Goal: Information Seeking & Learning: Learn about a topic

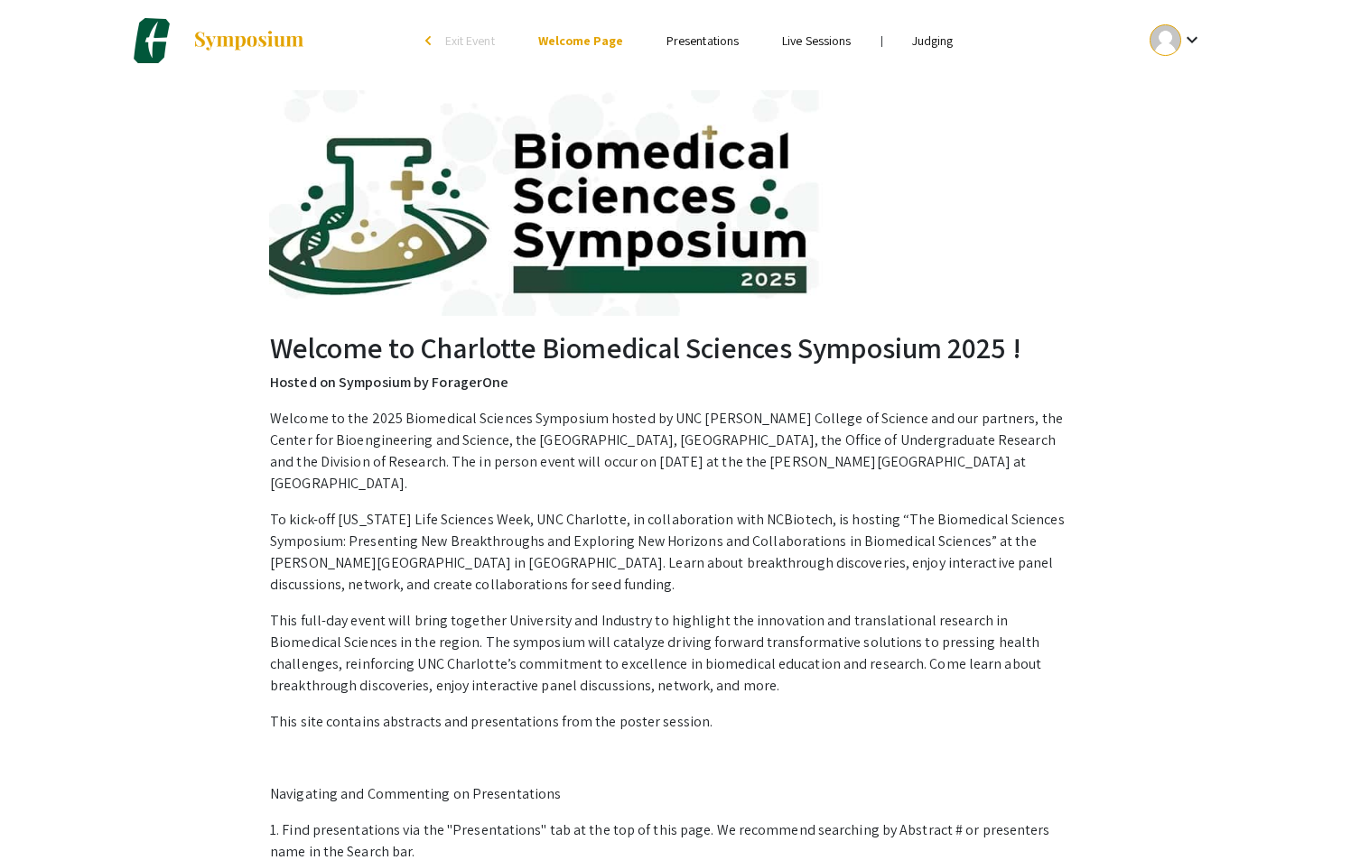
click at [676, 33] on link "Presentations" at bounding box center [702, 41] width 72 height 16
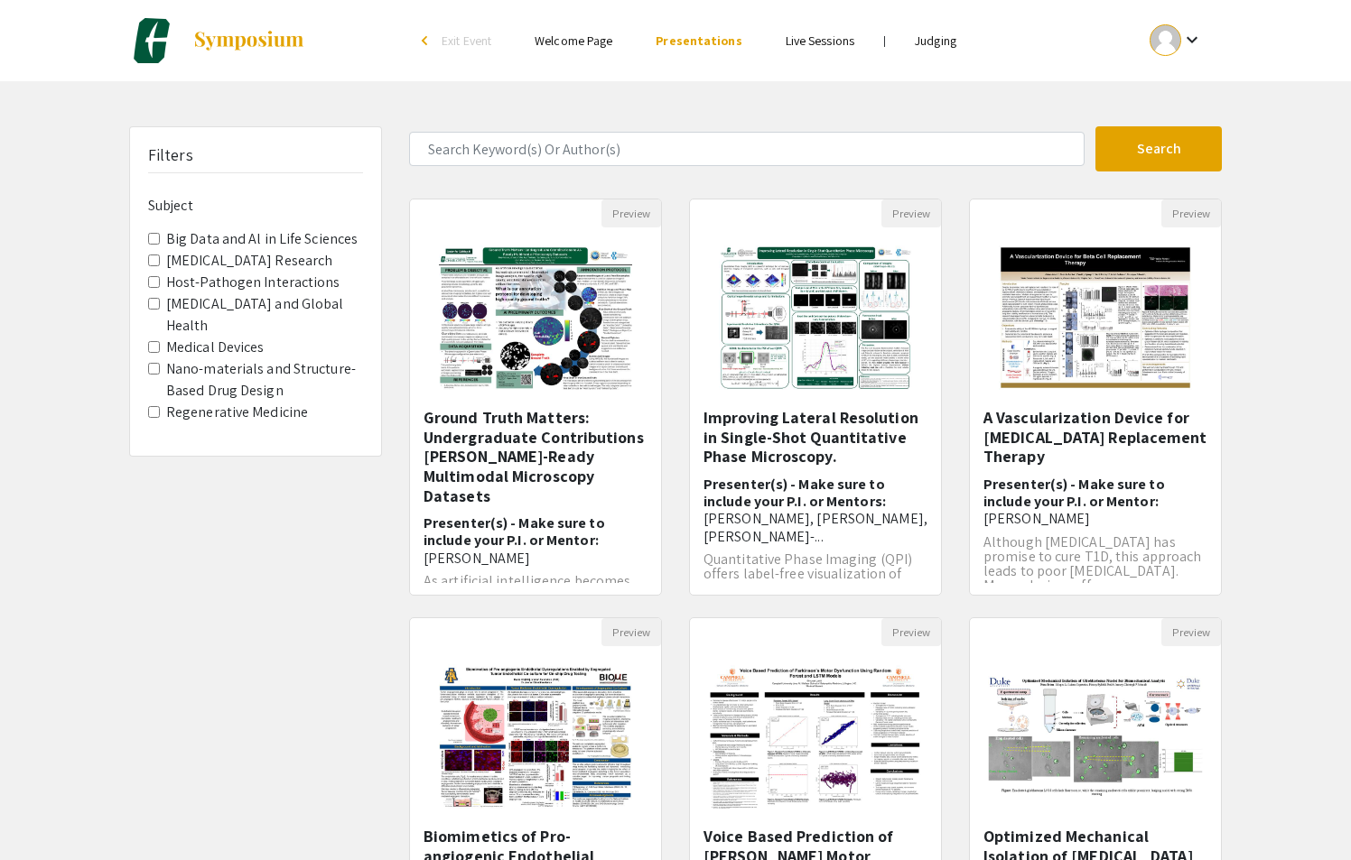
click at [935, 44] on link "Judging" at bounding box center [936, 41] width 42 height 16
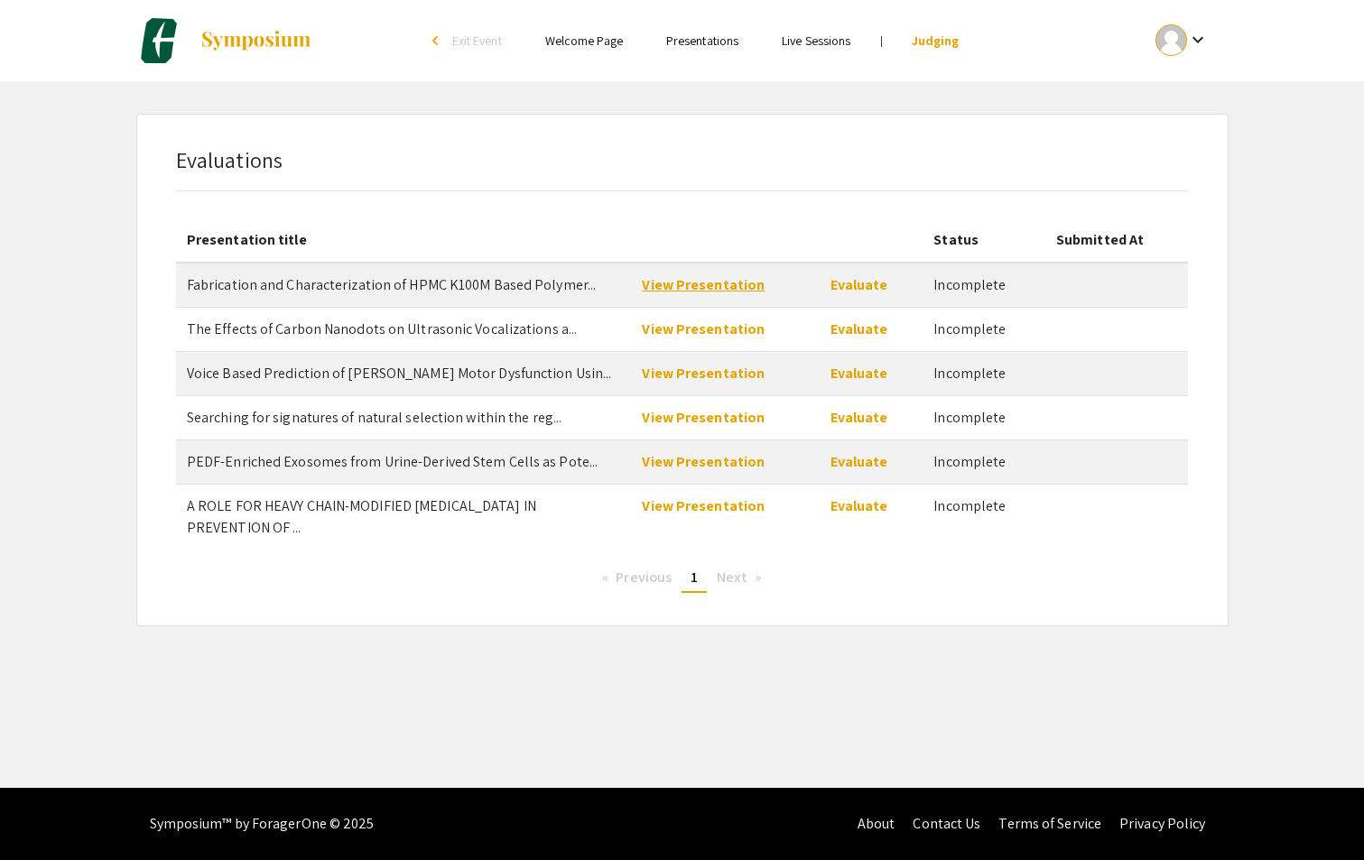
click at [719, 283] on link "View Presentation" at bounding box center [703, 284] width 123 height 19
click at [690, 328] on link "View Presentation" at bounding box center [703, 329] width 123 height 19
click at [675, 367] on link "View Presentation" at bounding box center [703, 373] width 123 height 19
click at [708, 411] on link "View Presentation" at bounding box center [703, 417] width 123 height 19
click at [710, 455] on link "View Presentation" at bounding box center [703, 461] width 123 height 19
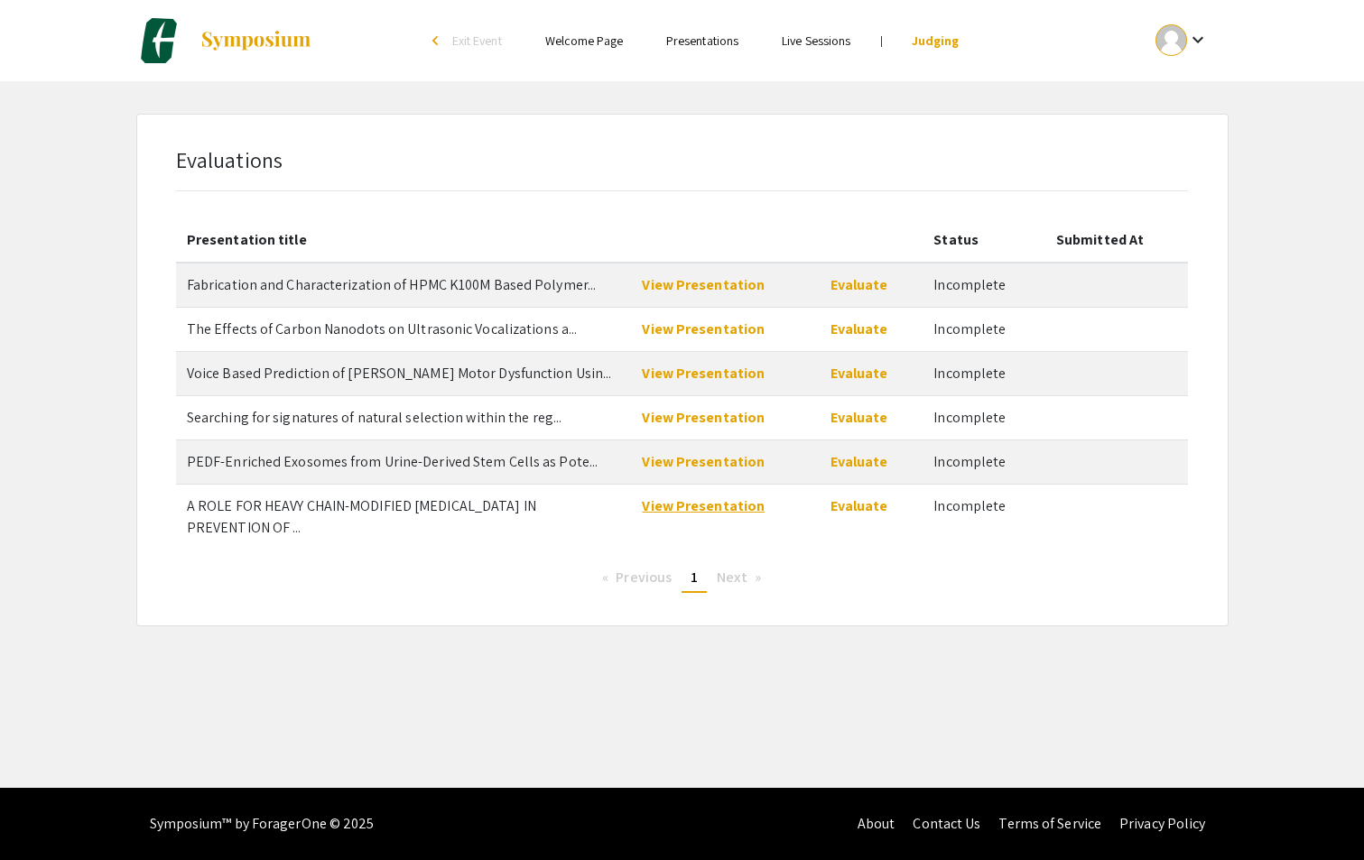
click at [698, 505] on link "View Presentation" at bounding box center [703, 506] width 123 height 19
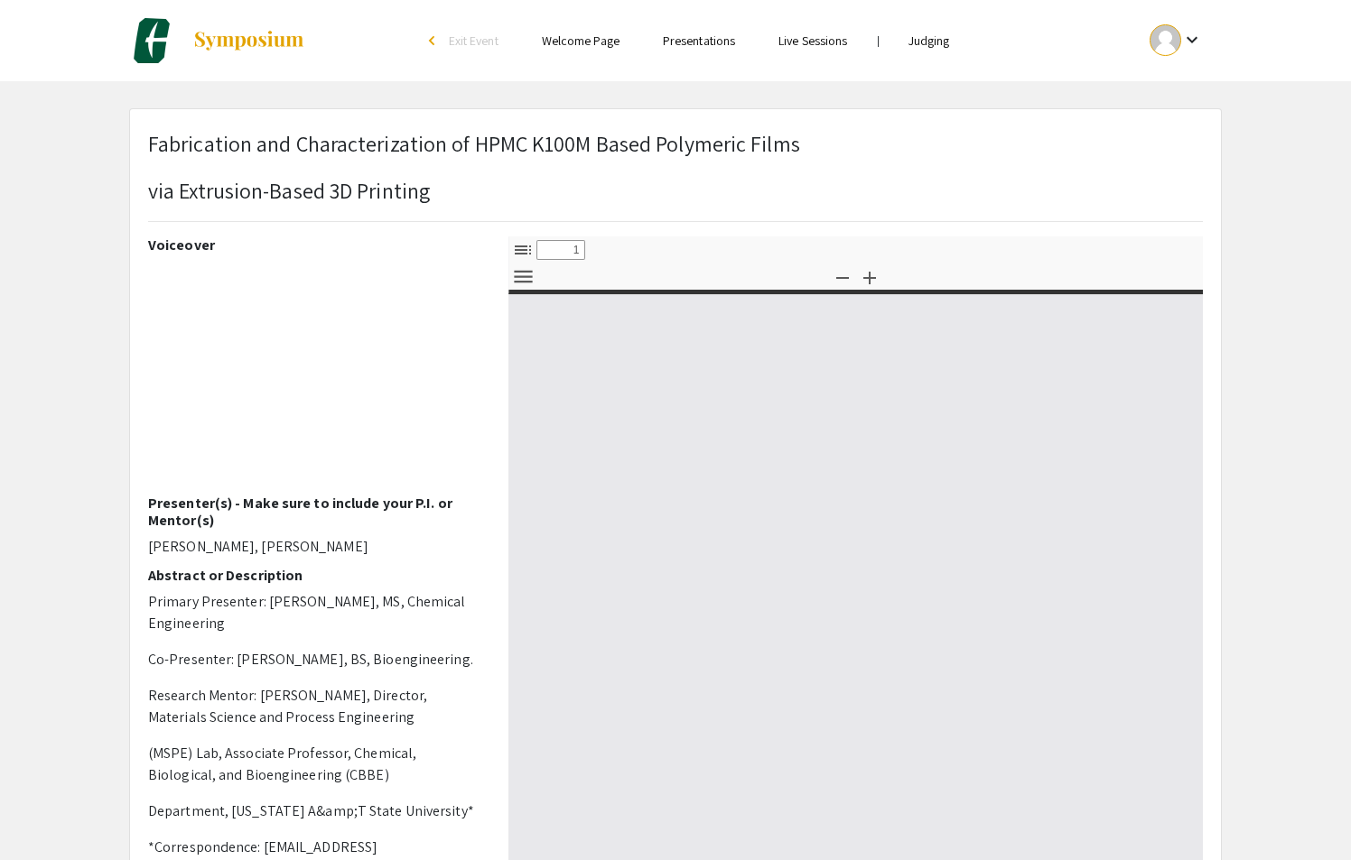
select select "custom"
type input "0"
select select "custom"
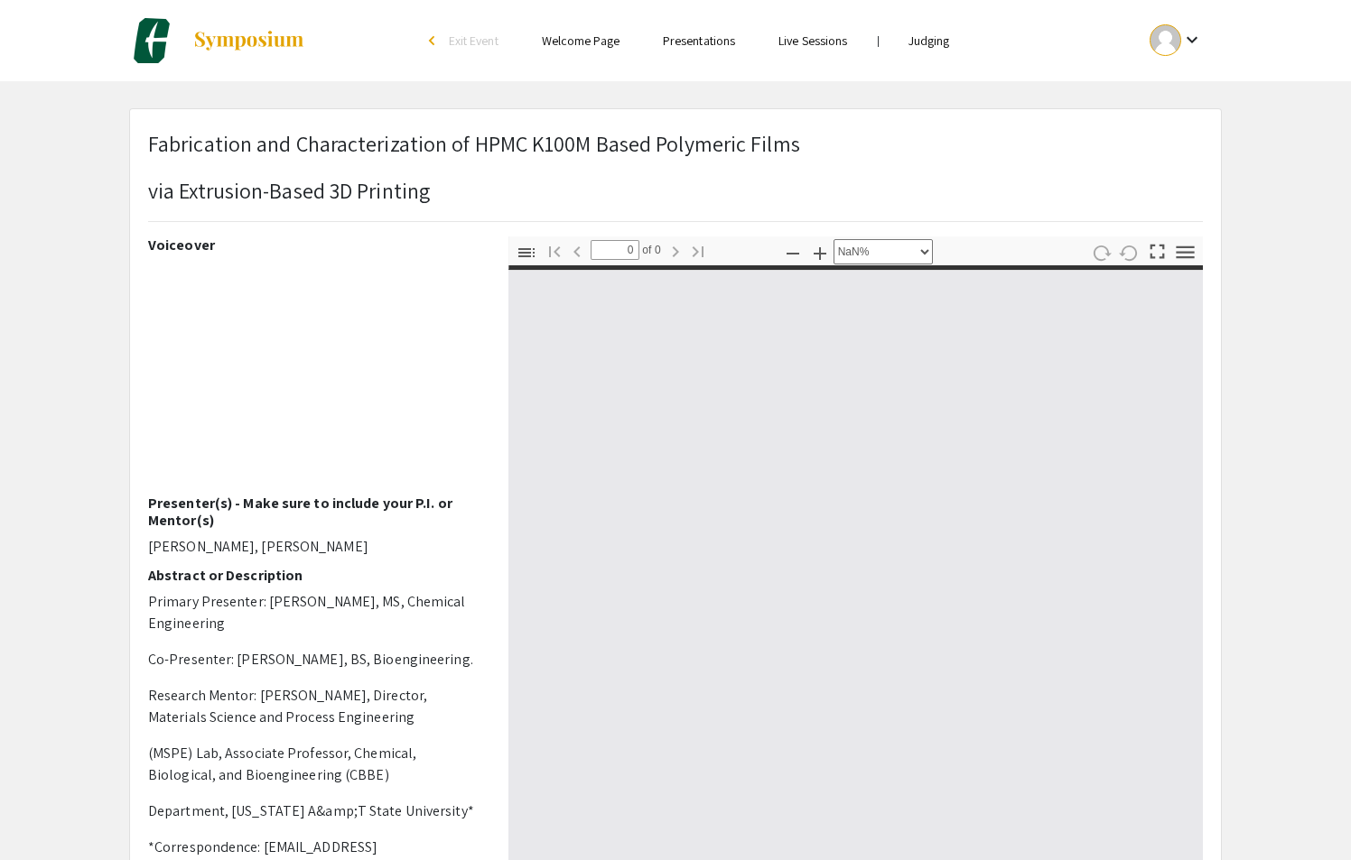
type input "1"
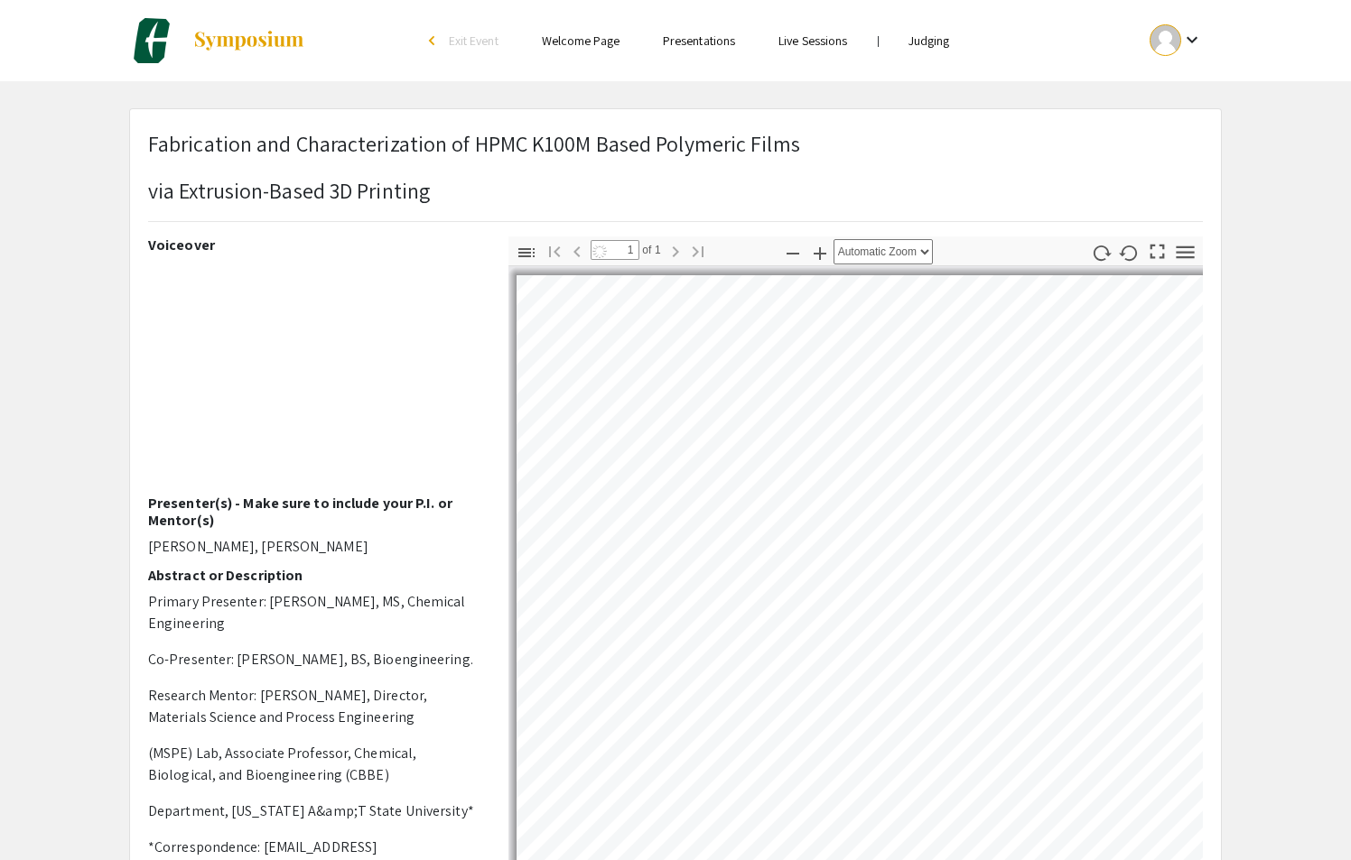
select select "auto"
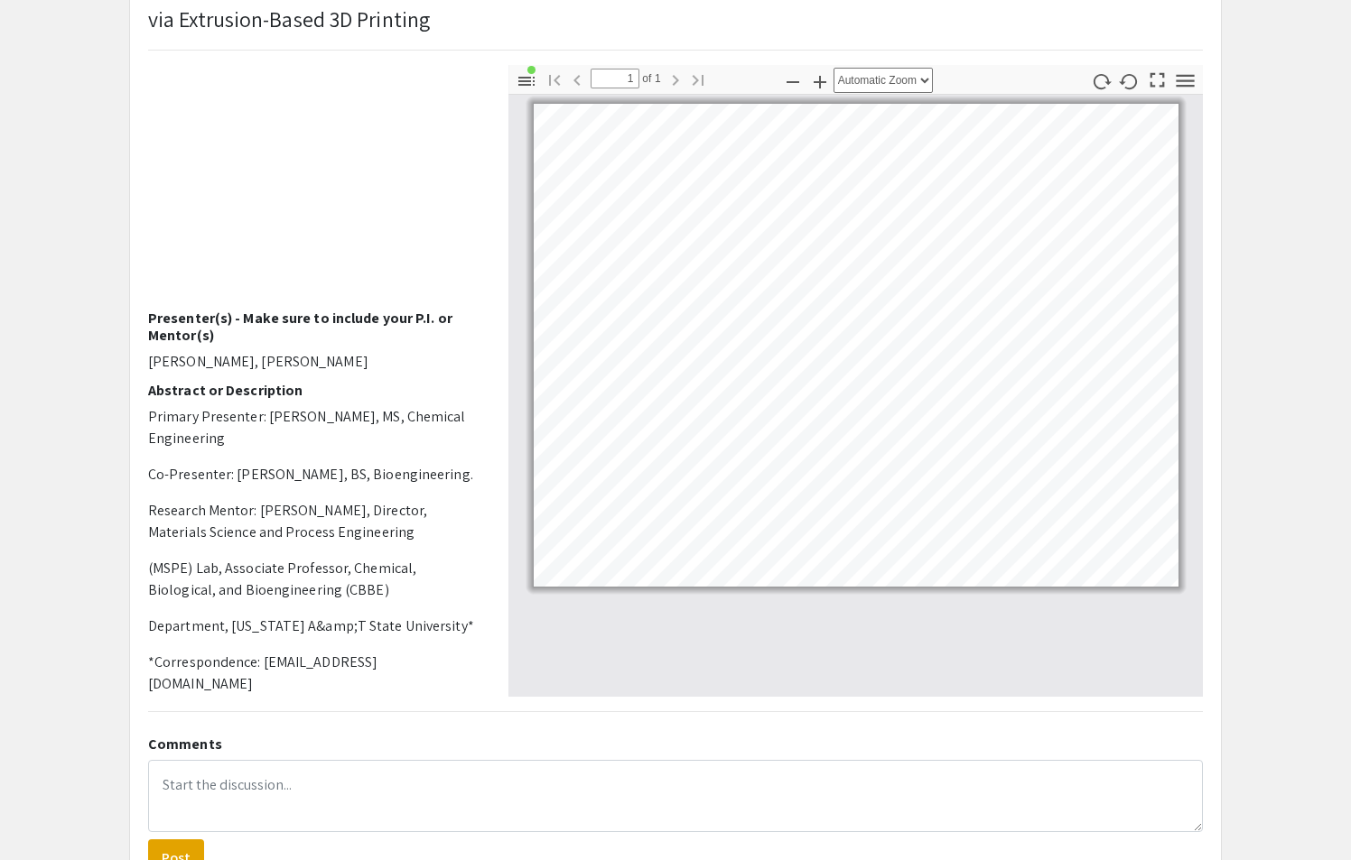
scroll to position [19, 0]
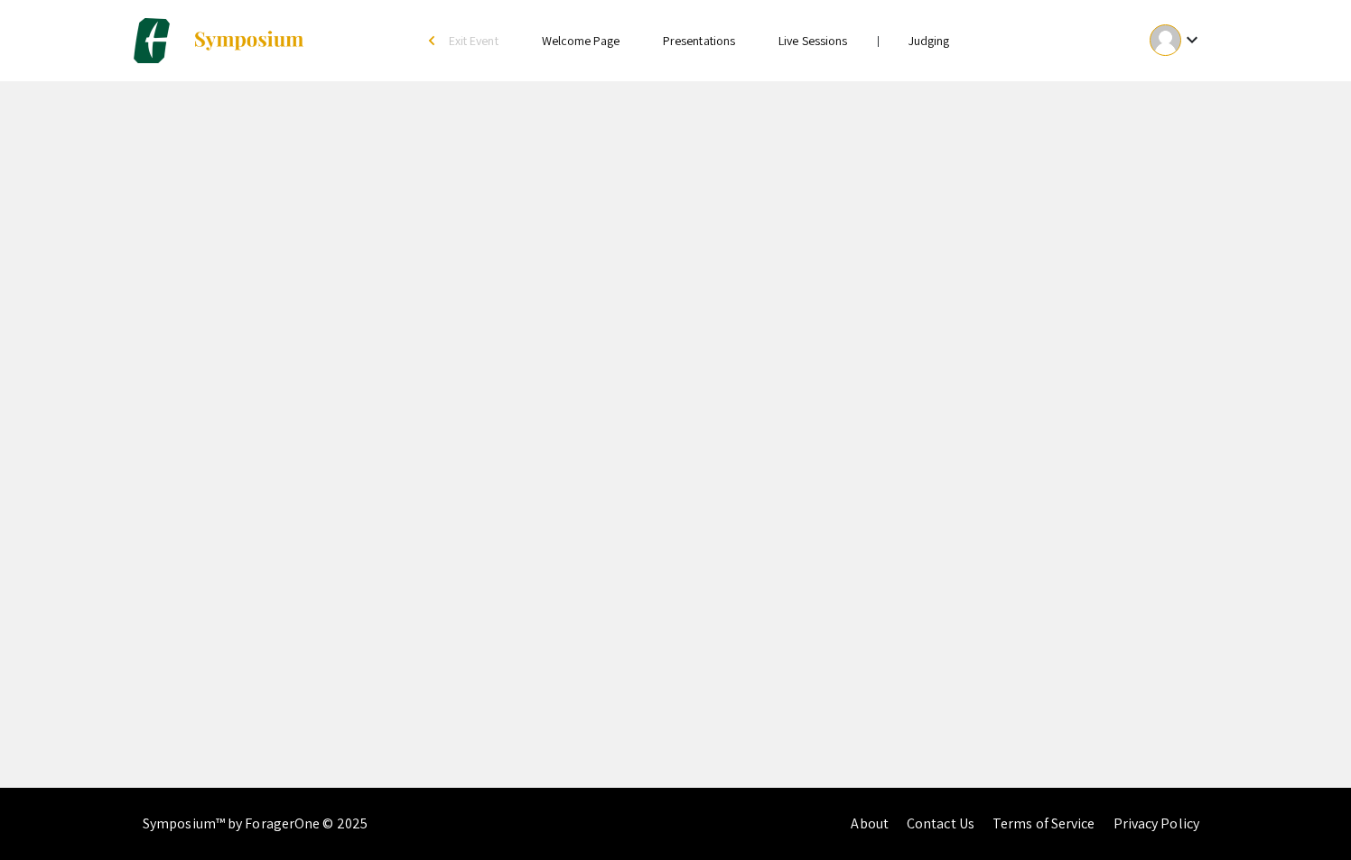
select select "custom"
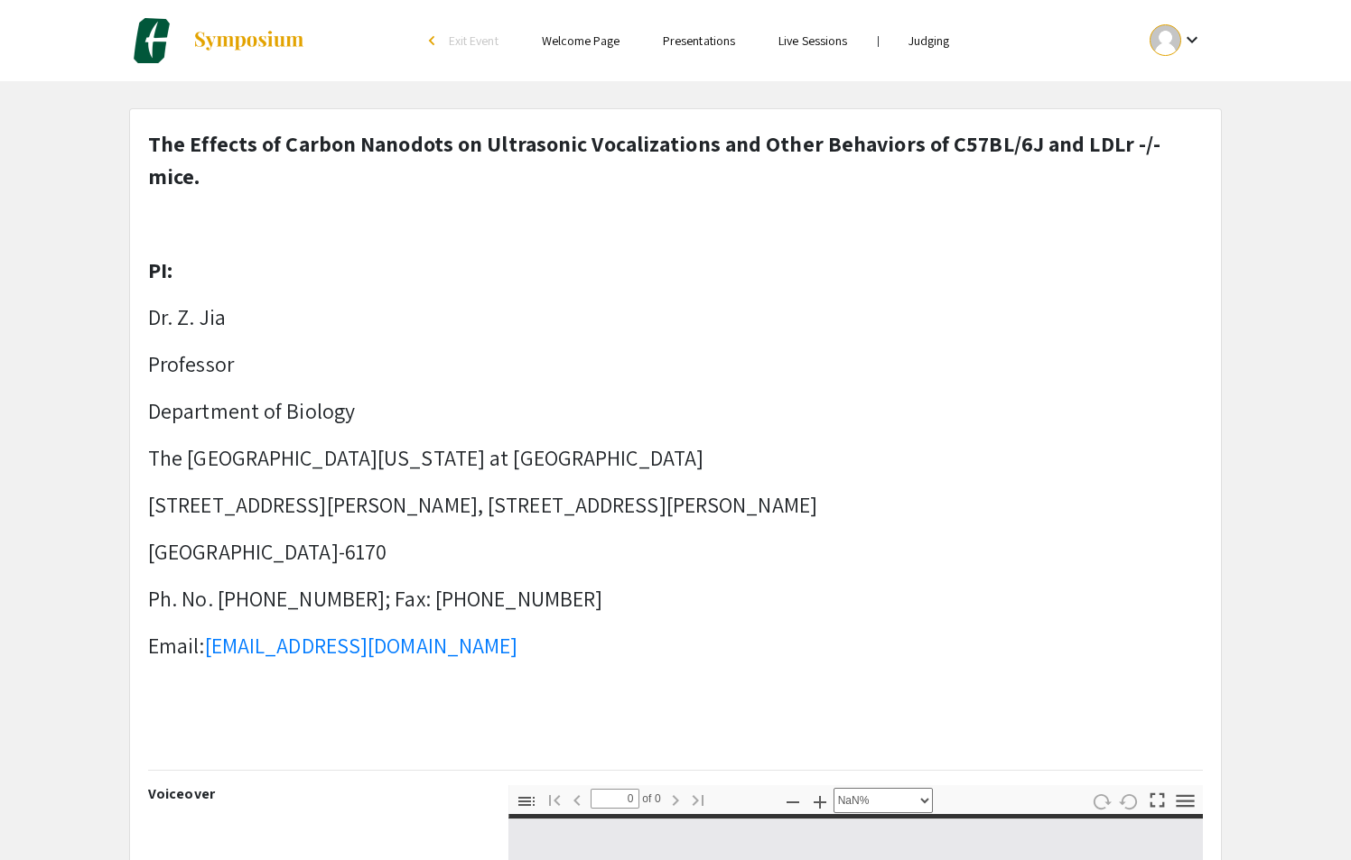
type input "1"
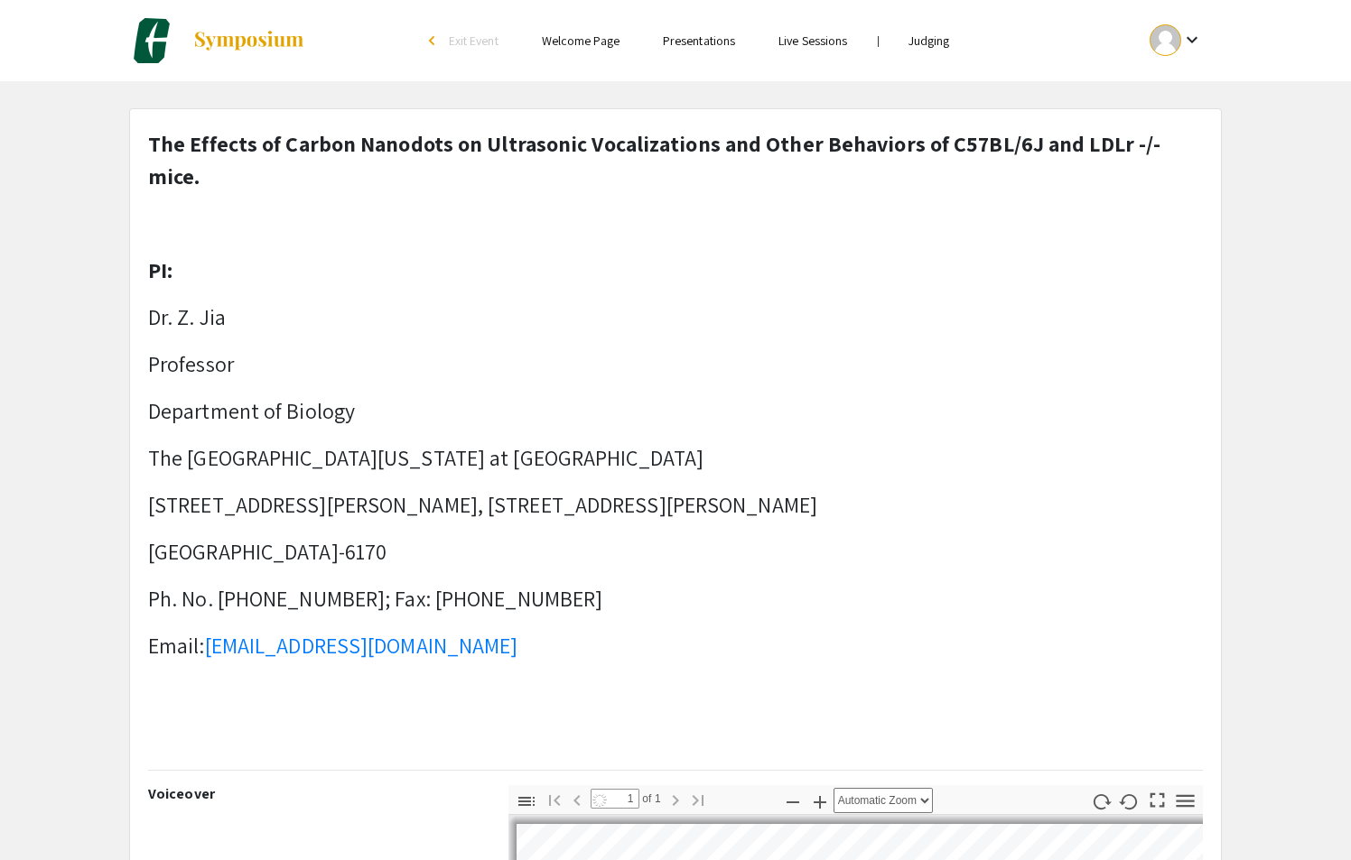
select select "auto"
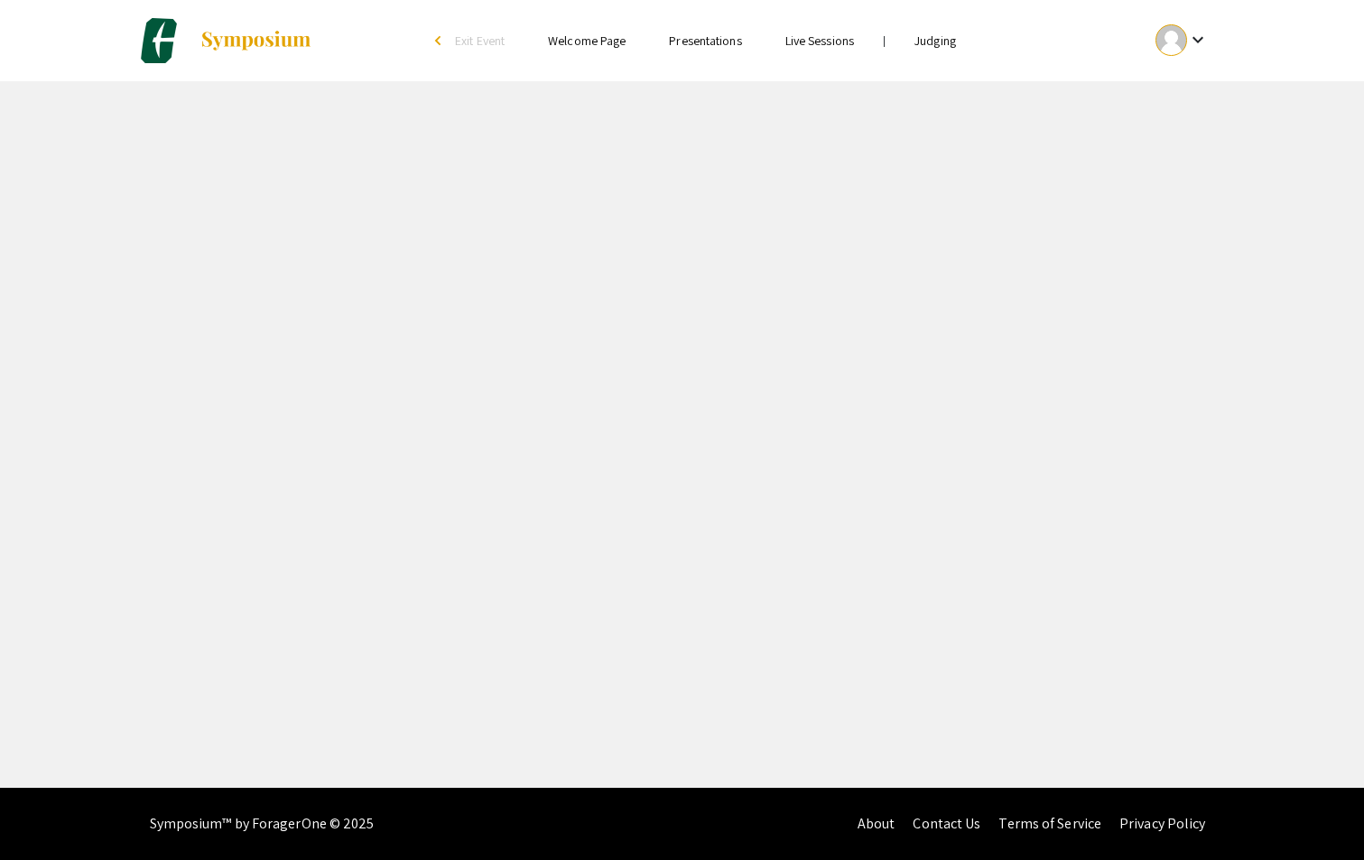
select select "custom"
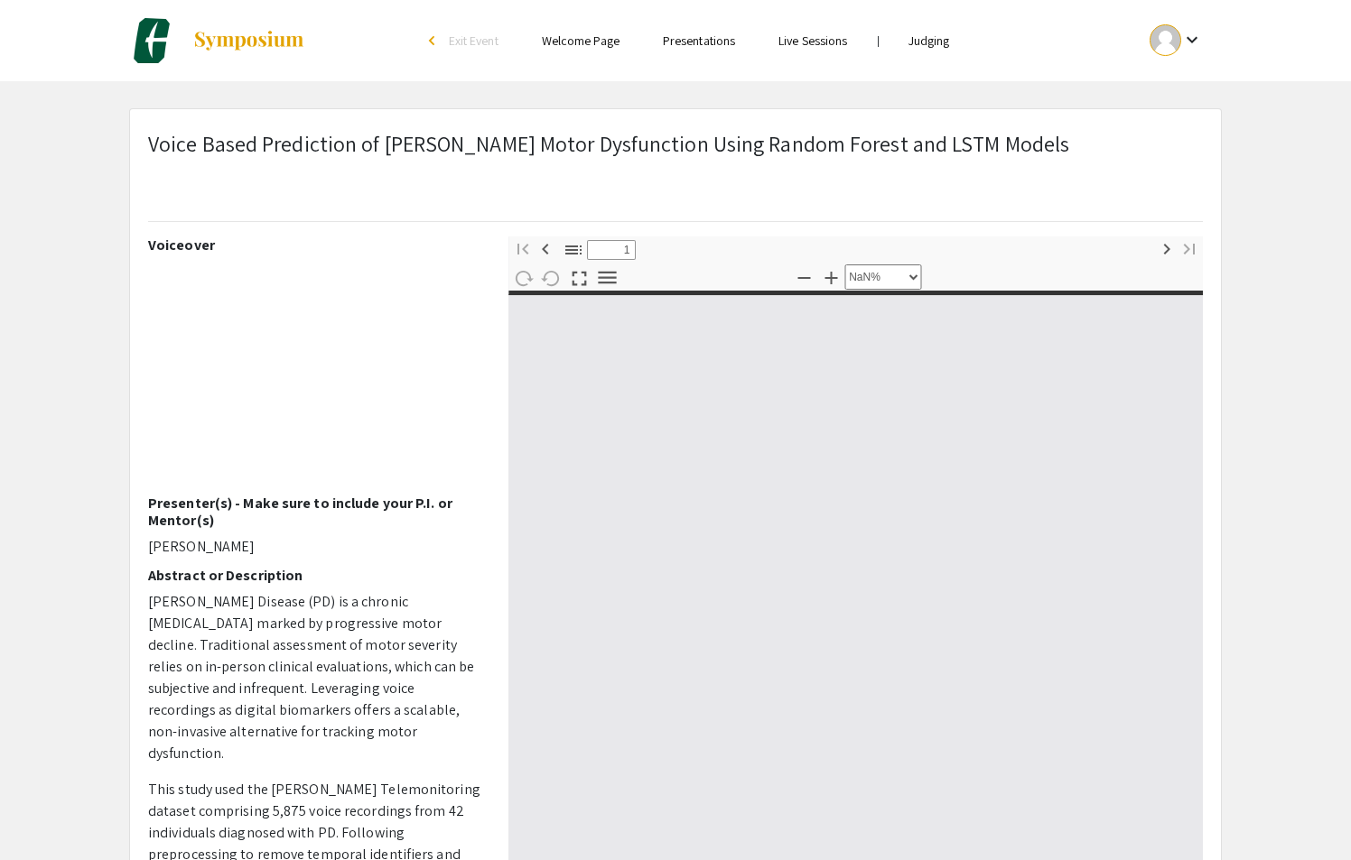
type input "0"
select select "custom"
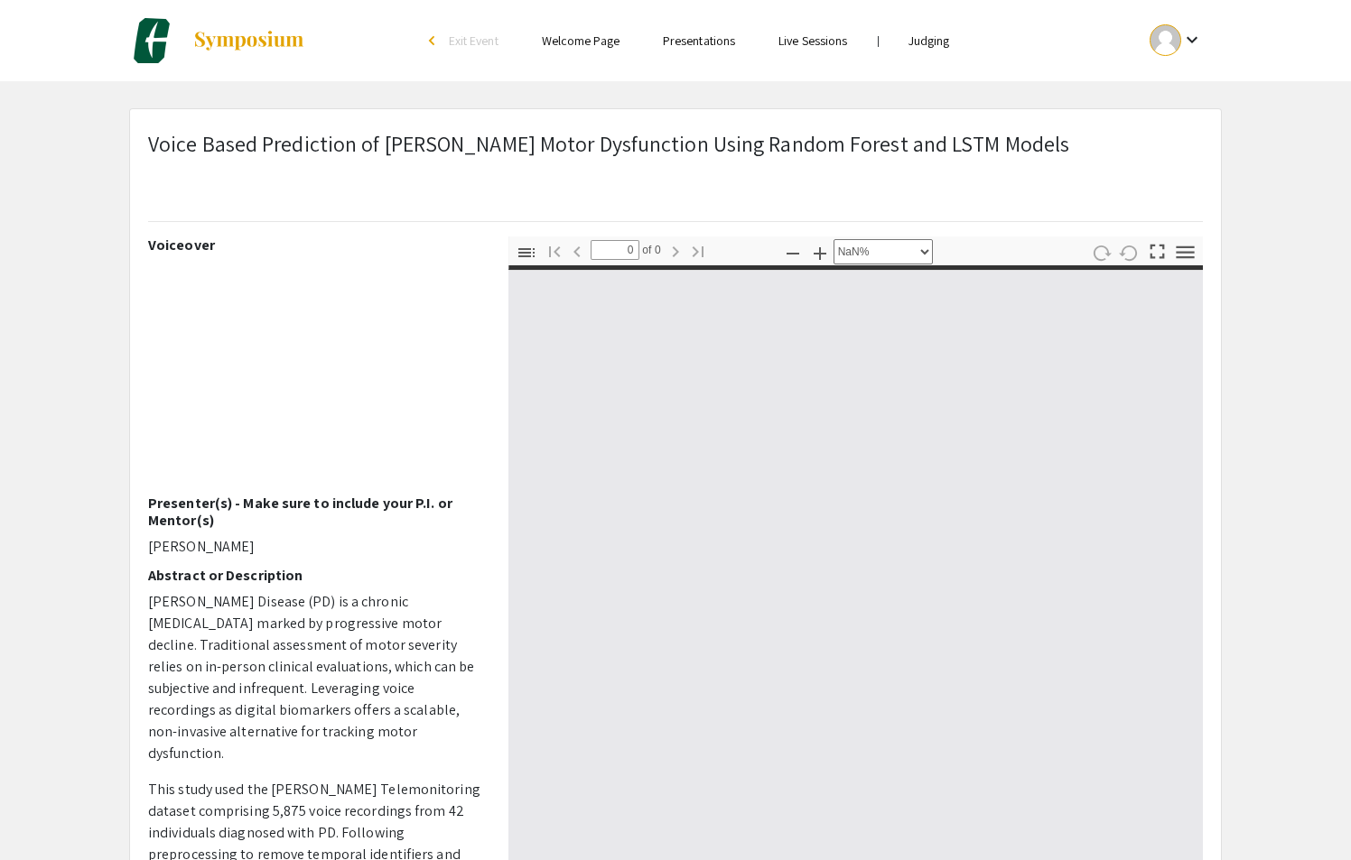
type input "1"
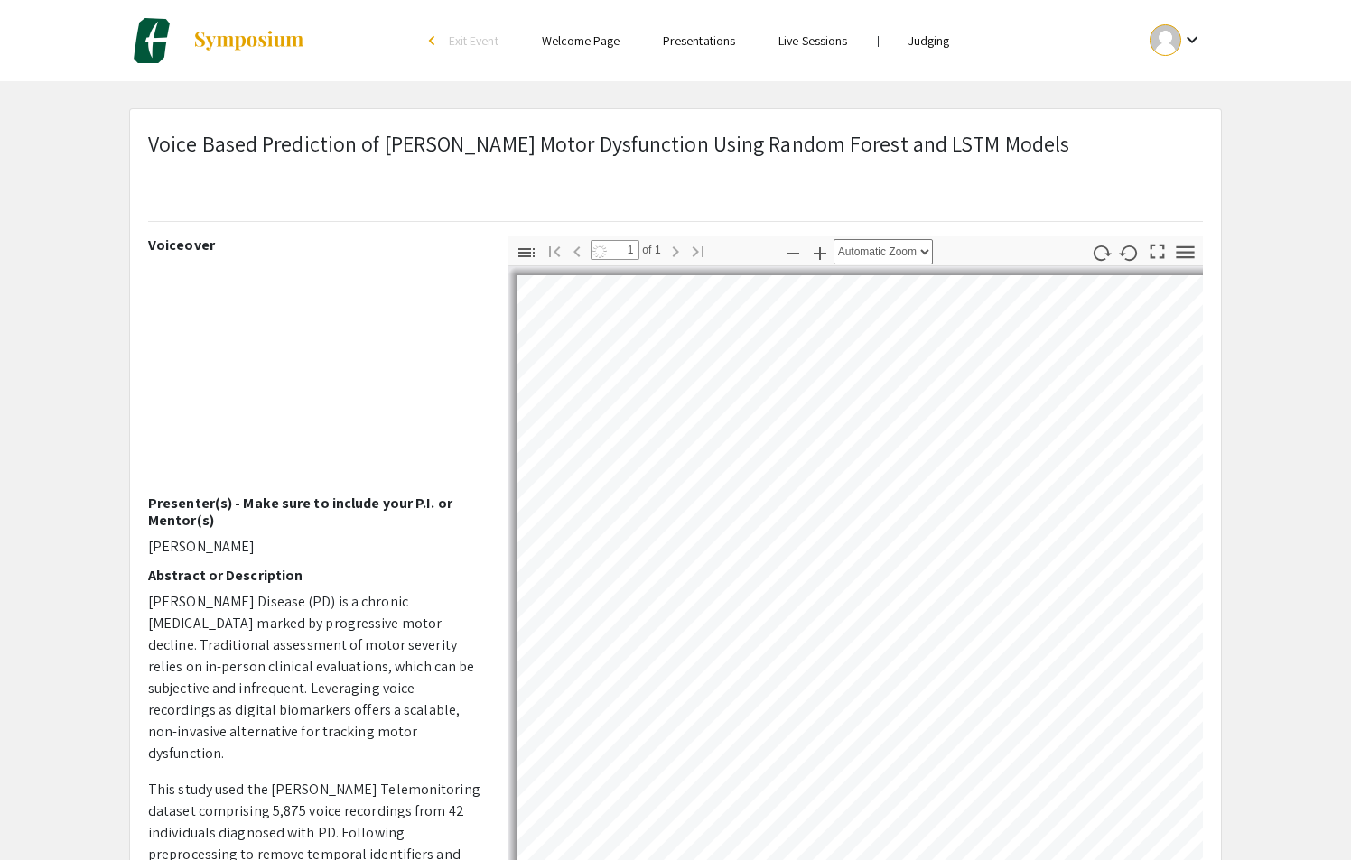
select select "auto"
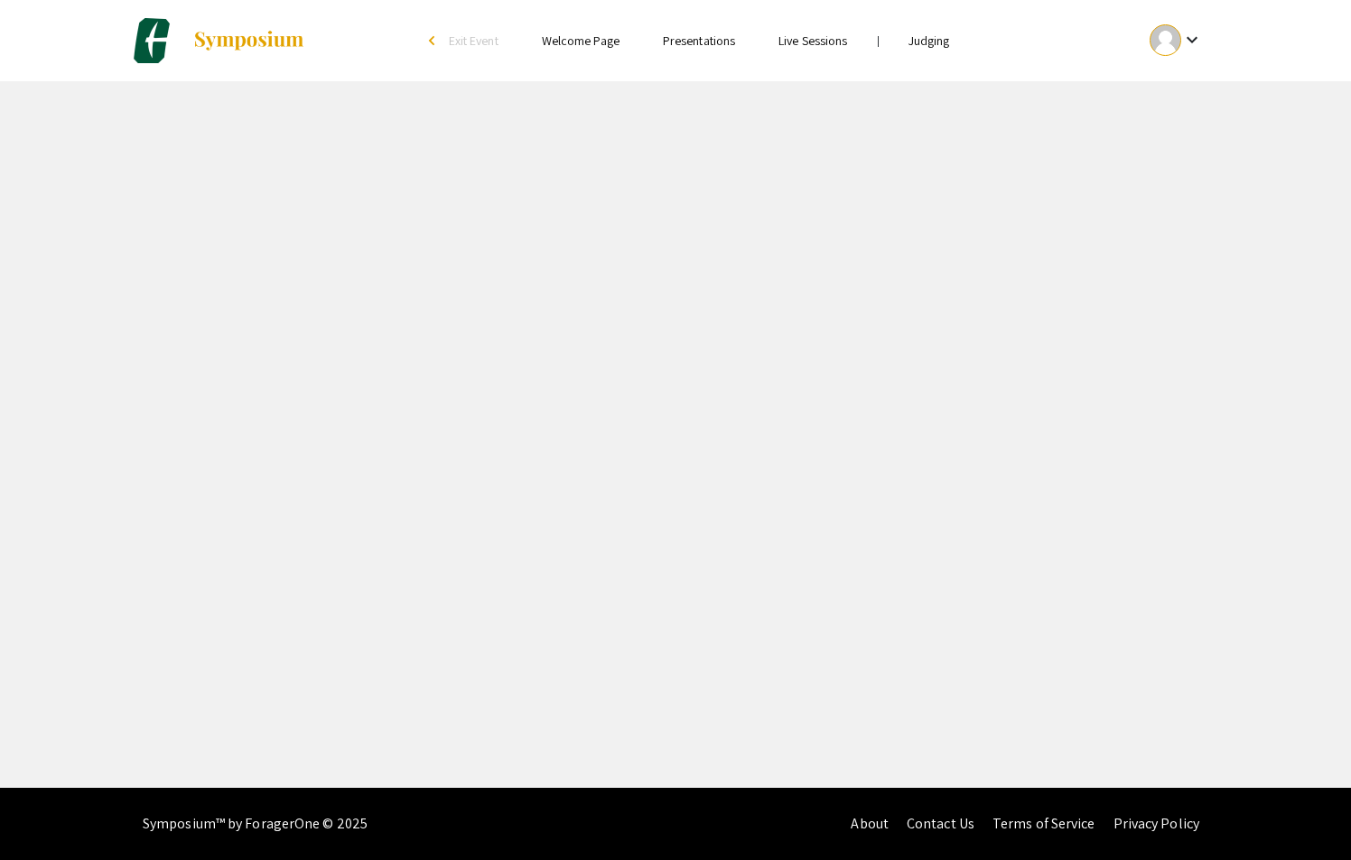
select select "custom"
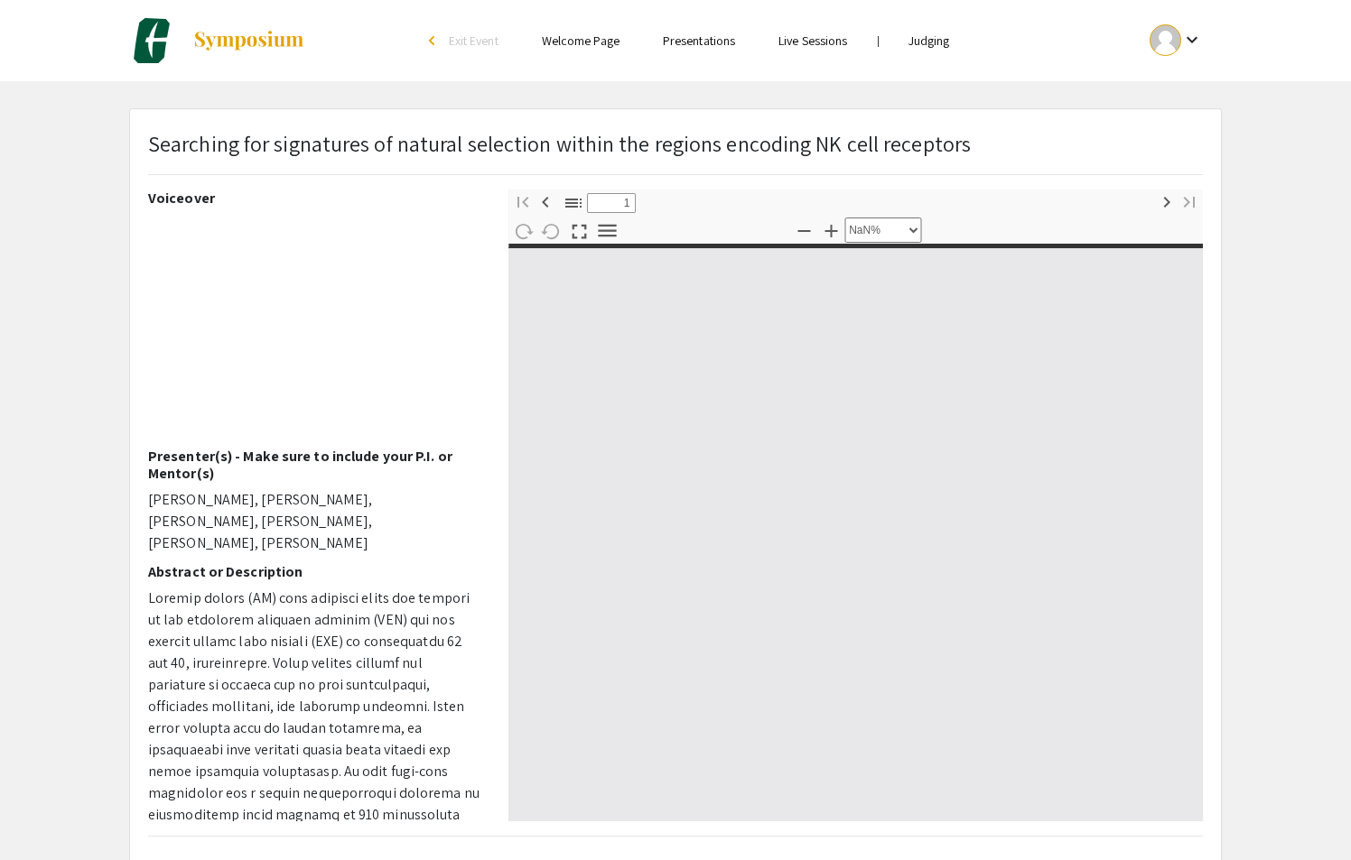
type input "0"
select select "custom"
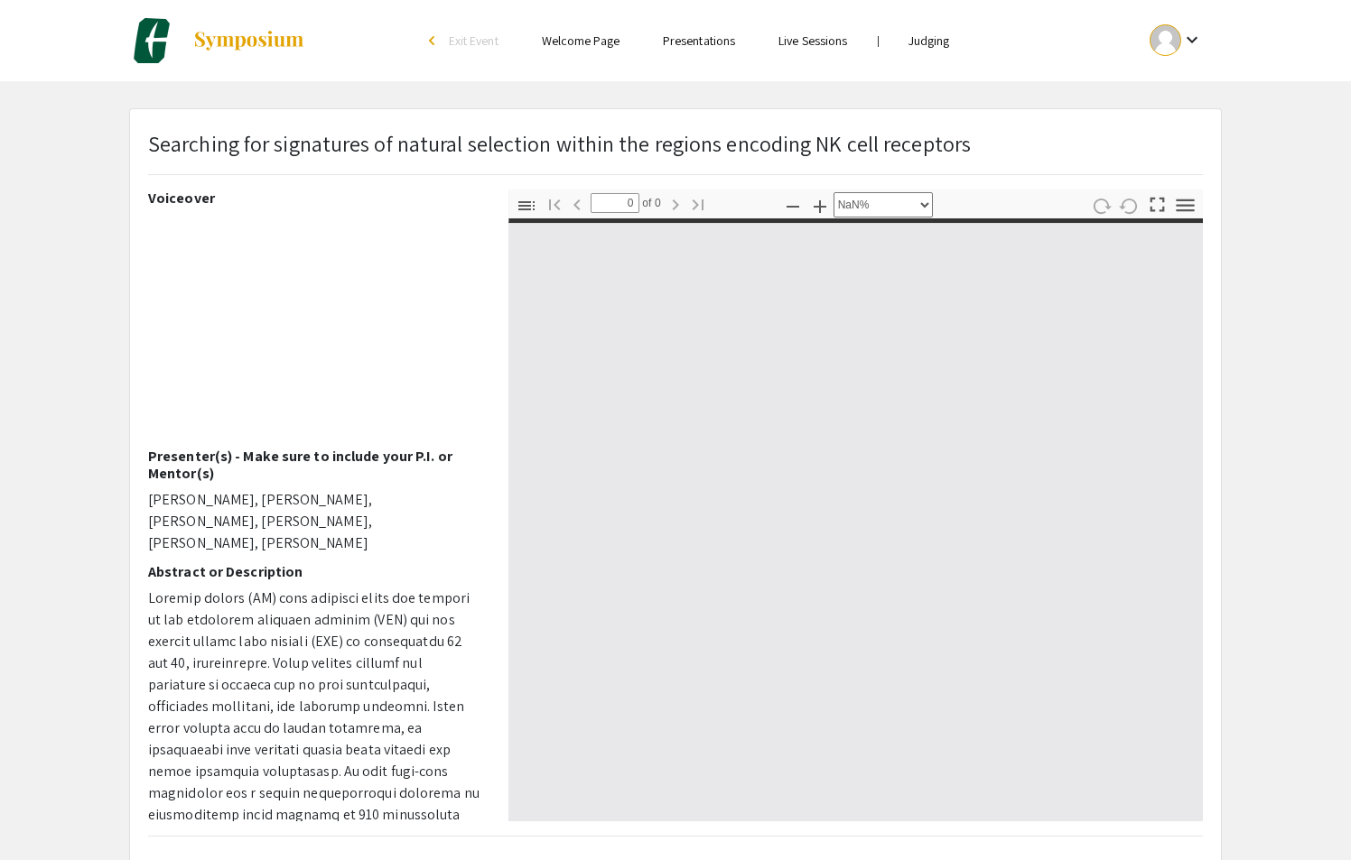
type input "1"
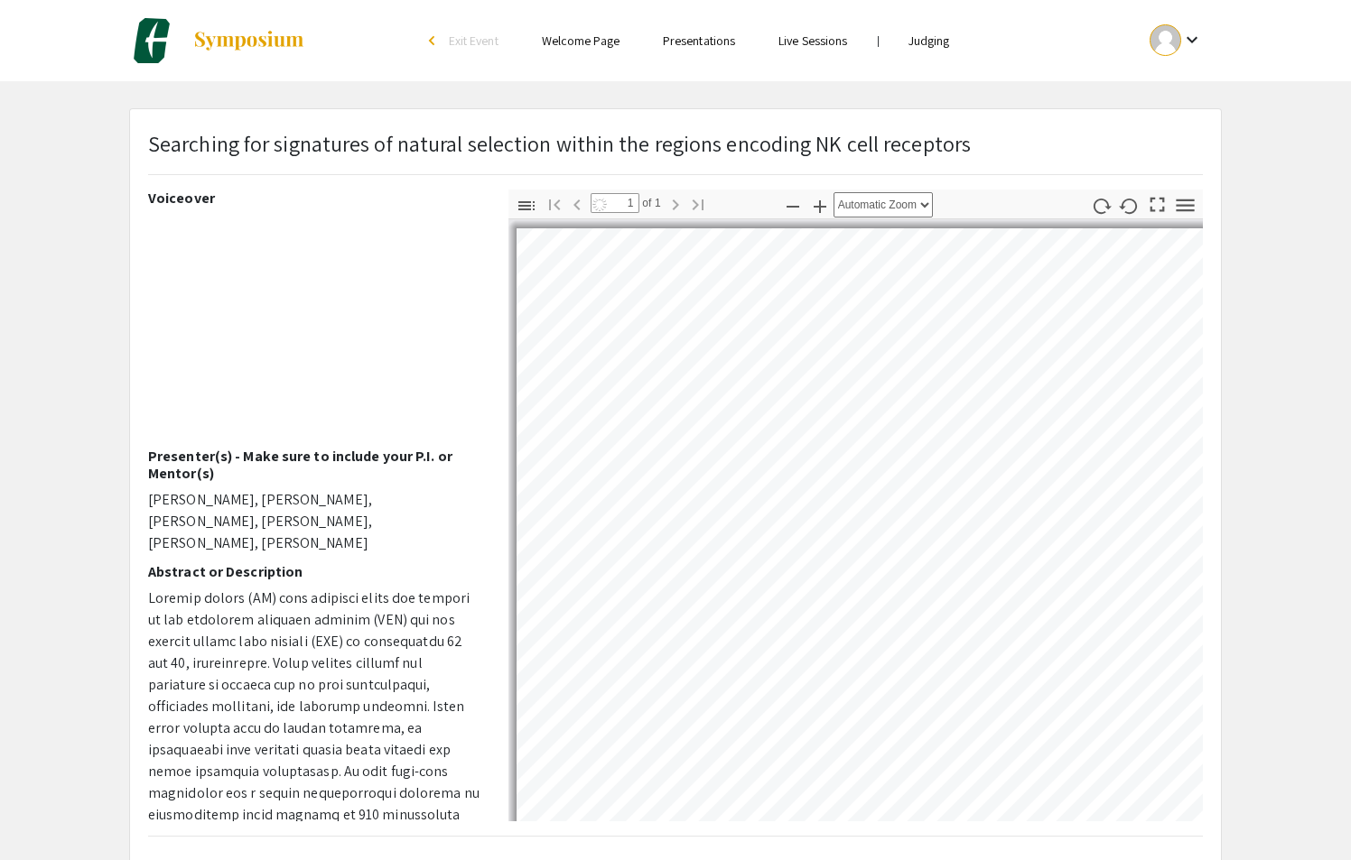
select select "auto"
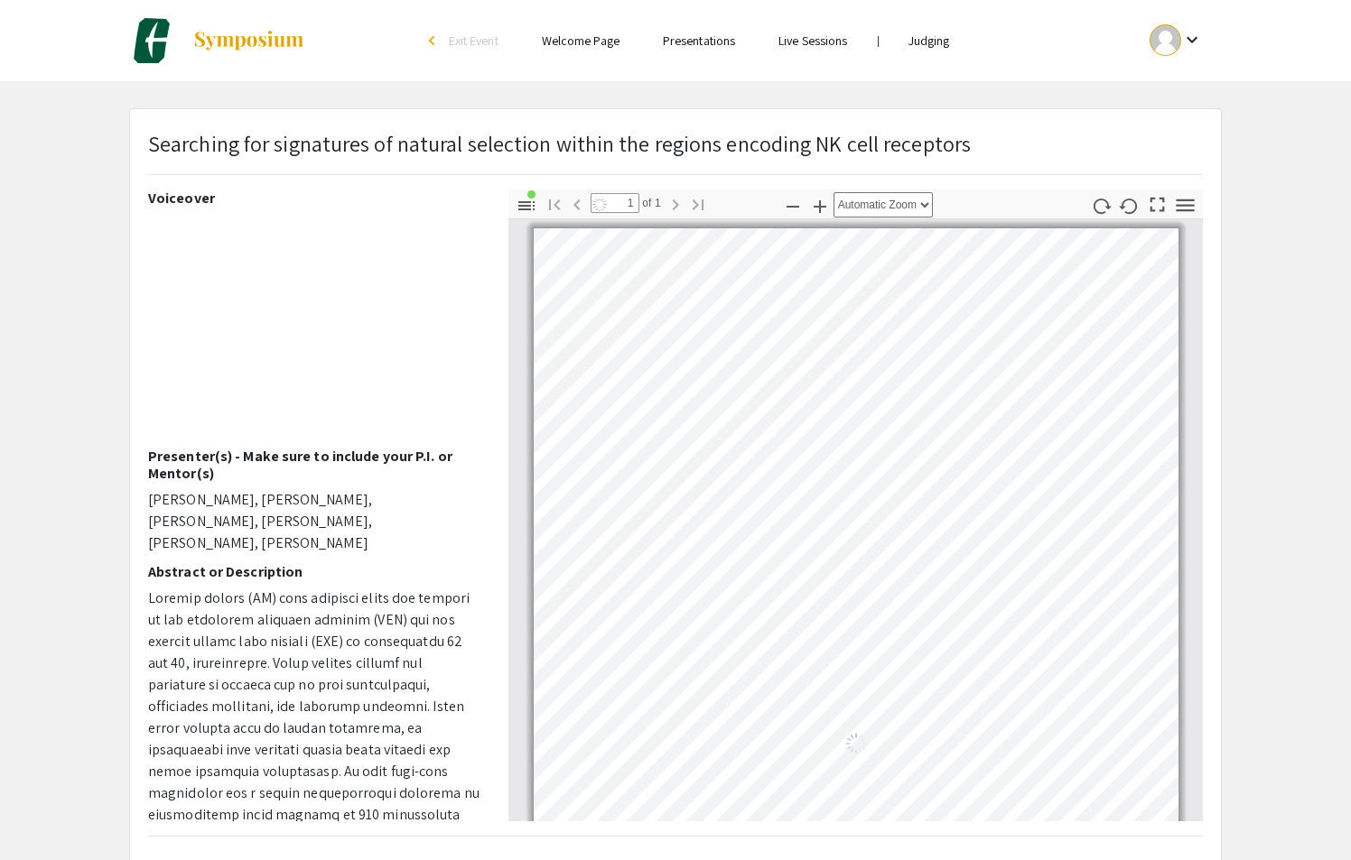
scroll to position [6, 0]
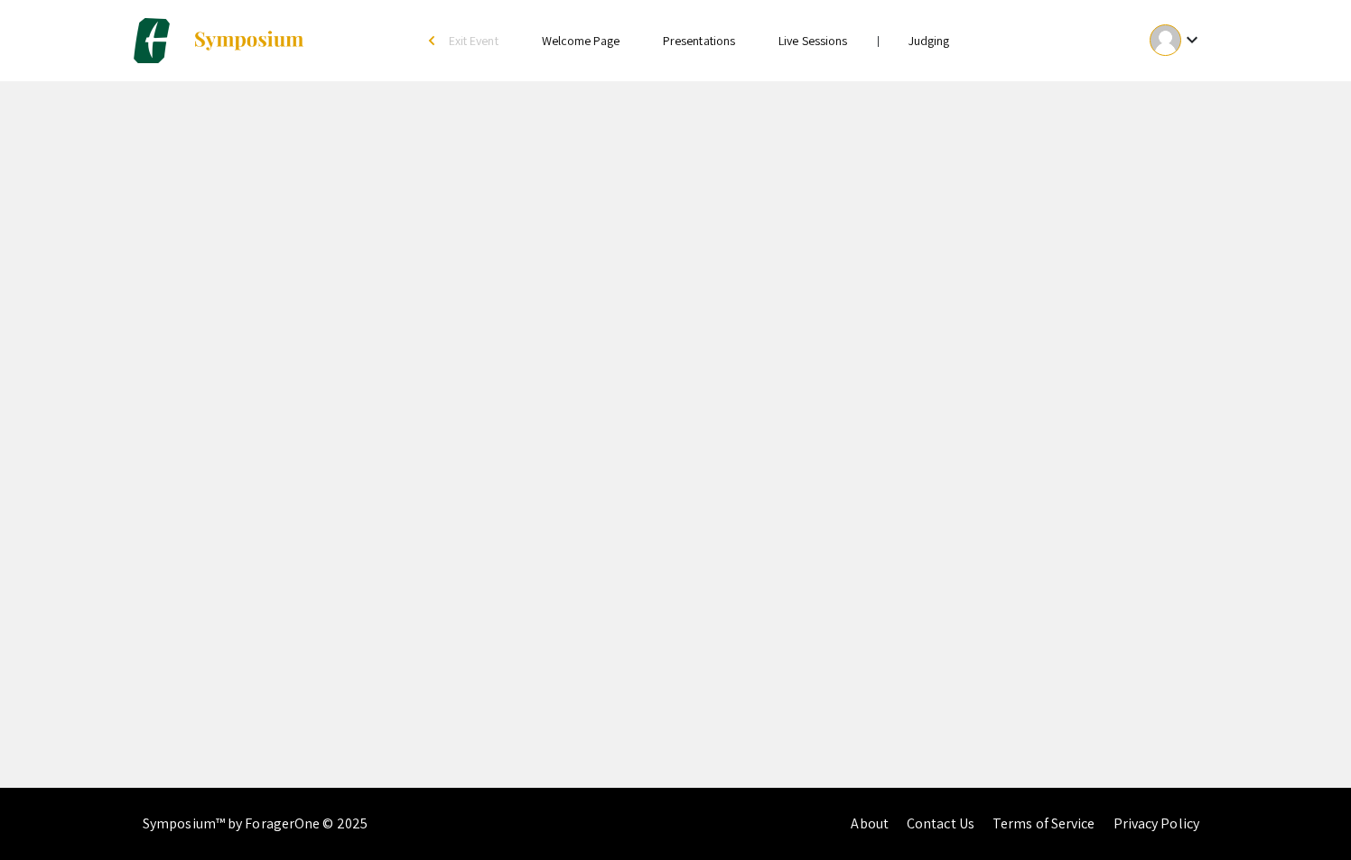
select select "custom"
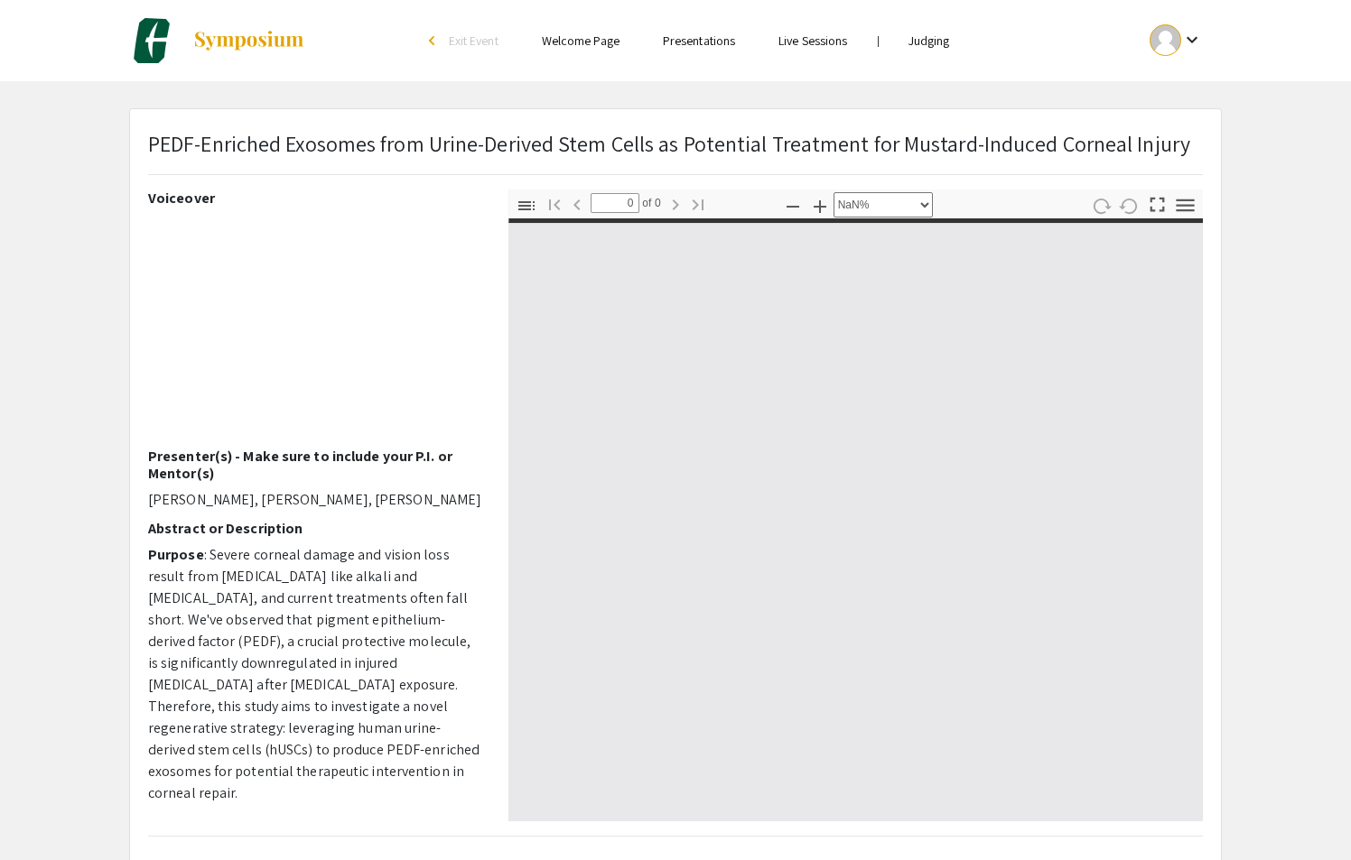
type input "1"
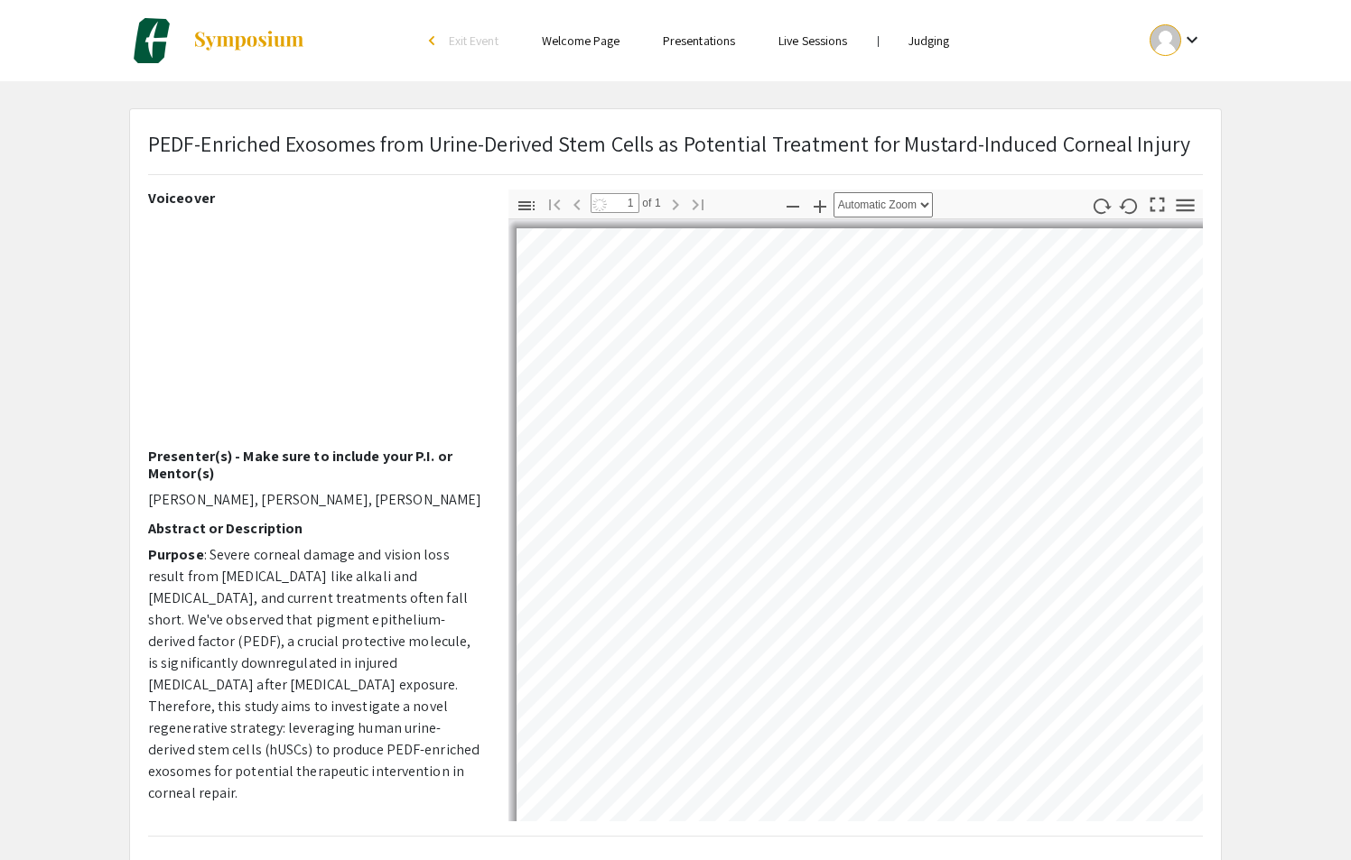
select select "auto"
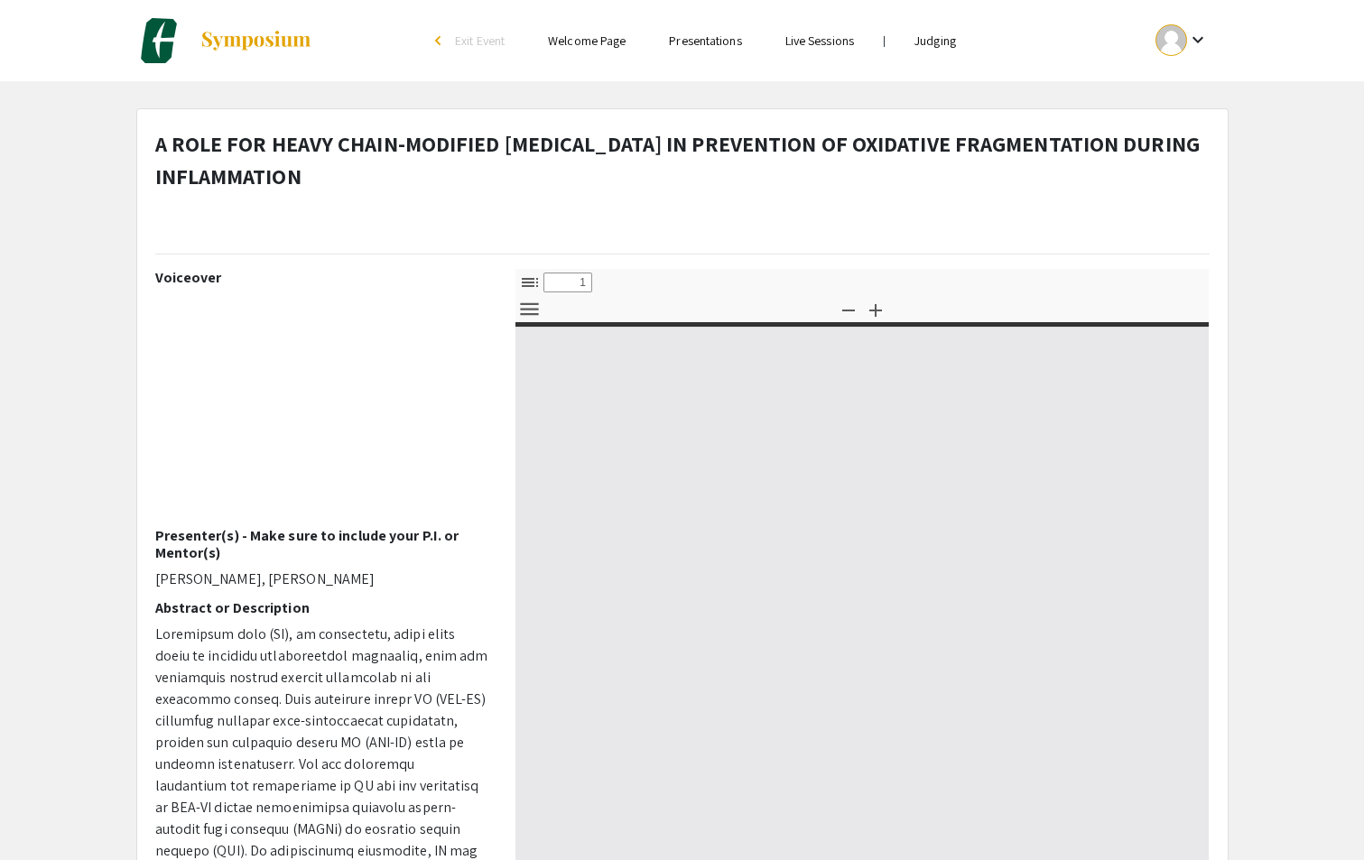
select select "custom"
type input "0"
select select "custom"
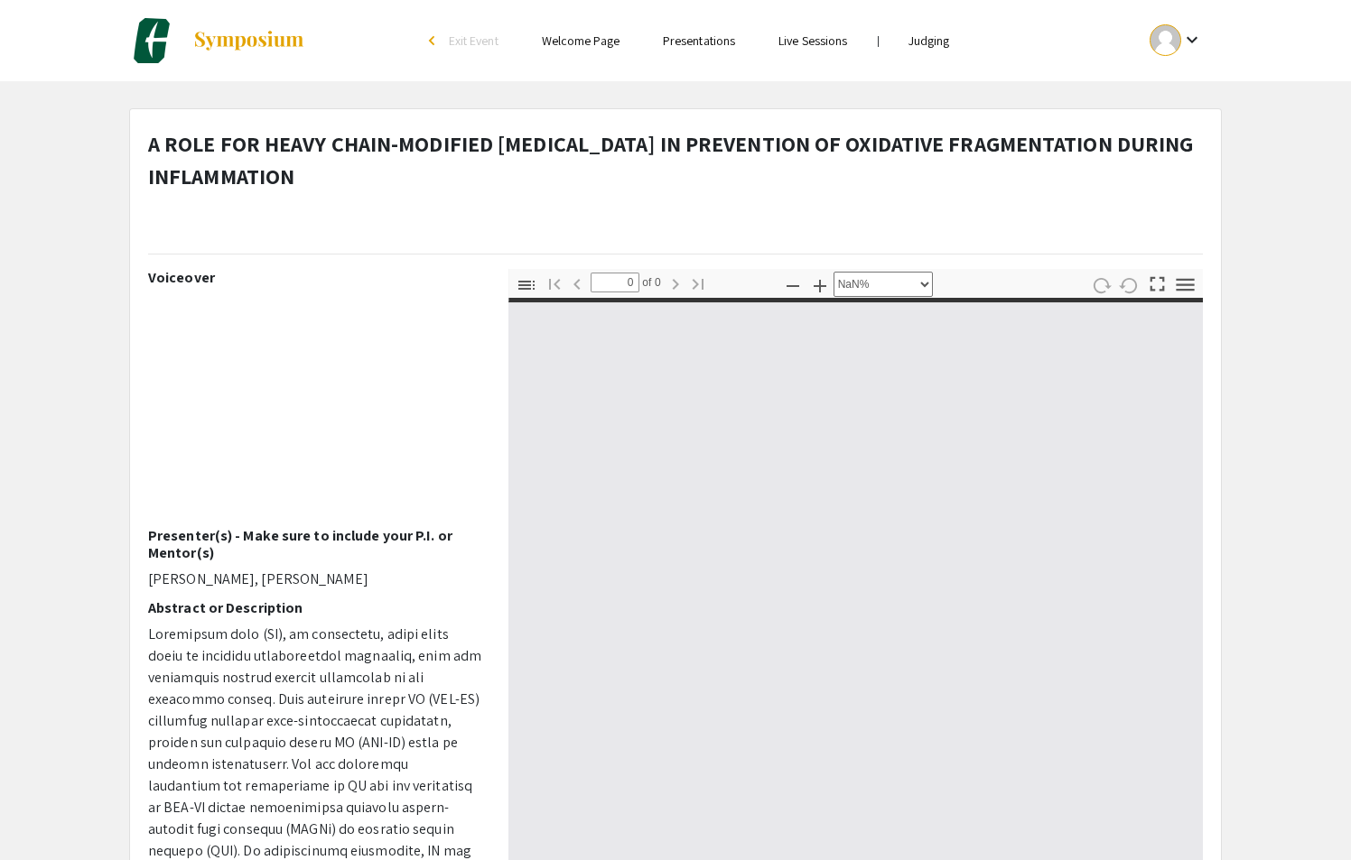
type input "1"
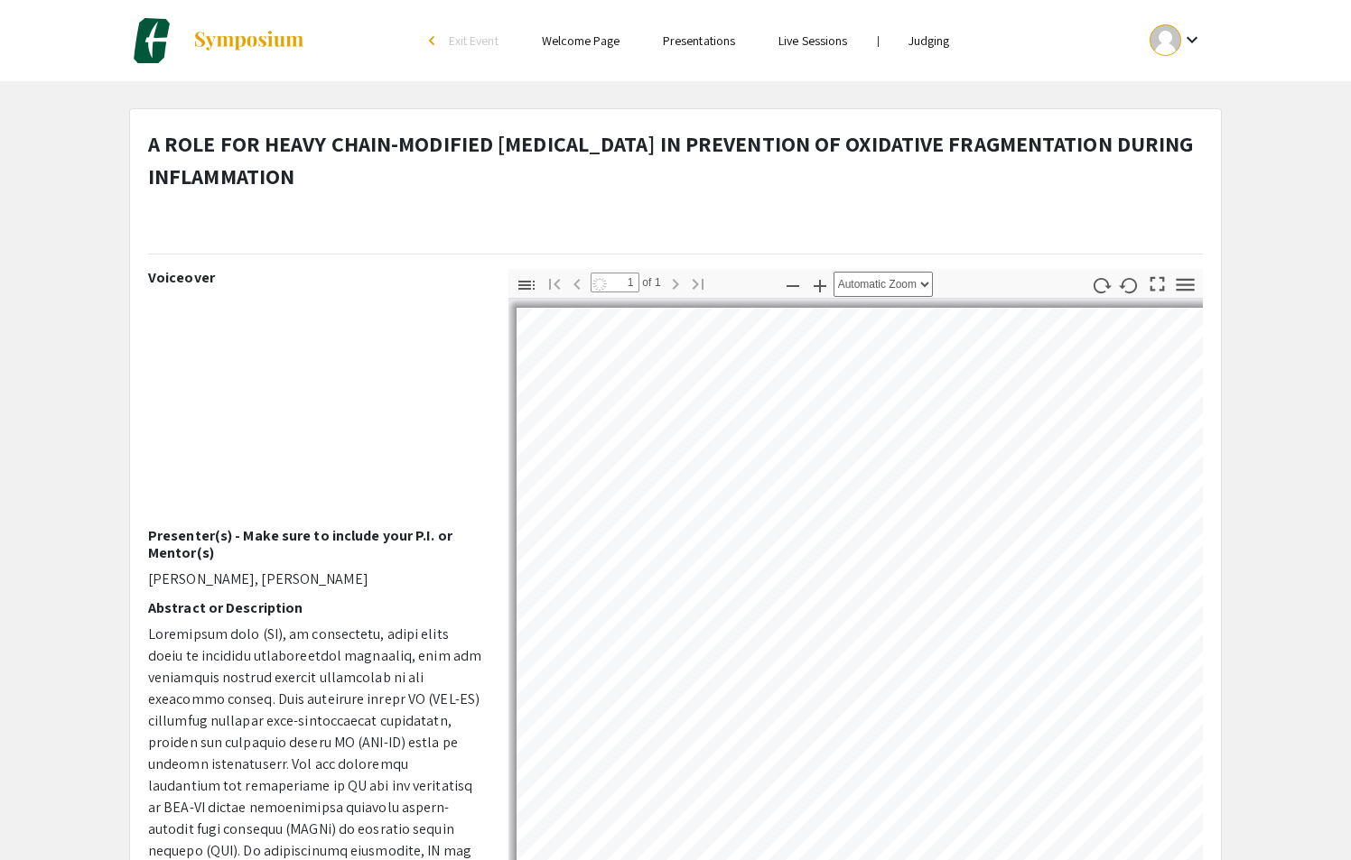
select select "auto"
